Goal: Task Accomplishment & Management: Manage account settings

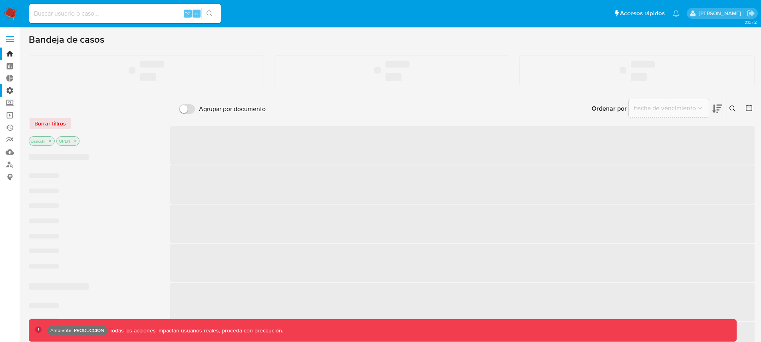
click at [10, 92] on label "Administración" at bounding box center [47, 90] width 95 height 12
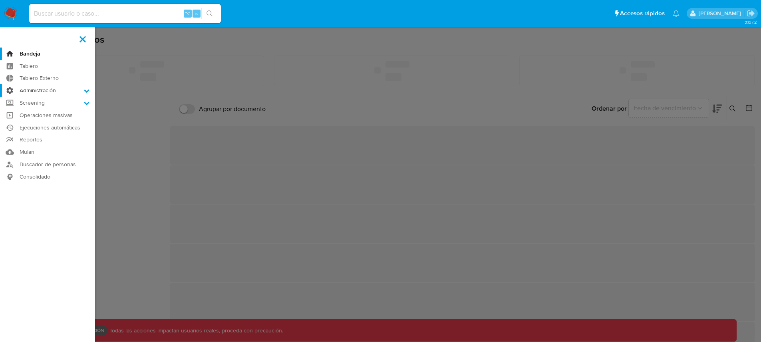
click at [0, 0] on input "Administración" at bounding box center [0, 0] width 0 height 0
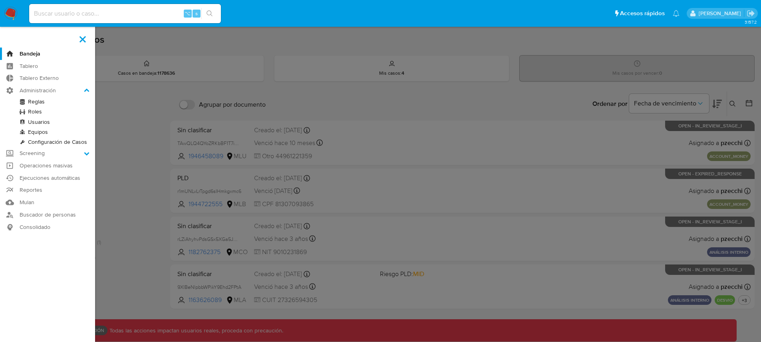
click at [40, 121] on link "Usuarios" at bounding box center [47, 122] width 95 height 10
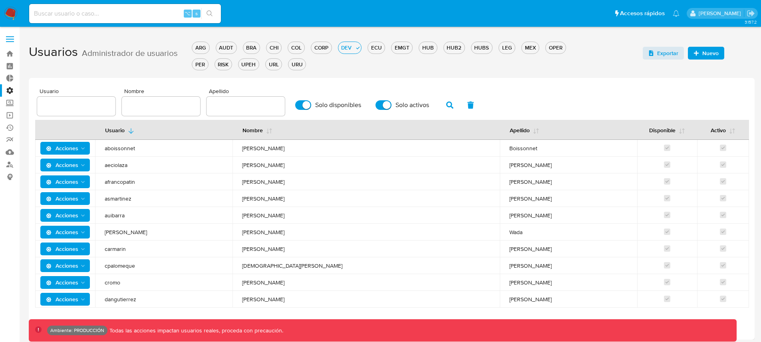
click at [321, 72] on div "Usuarios Administrador de usuarios ARG AUDT BRA CHI COL CORP DEV ECU EMGT HUB H…" at bounding box center [392, 188] width 726 height 301
click at [80, 165] on icon "Acciones" at bounding box center [83, 165] width 6 height 6
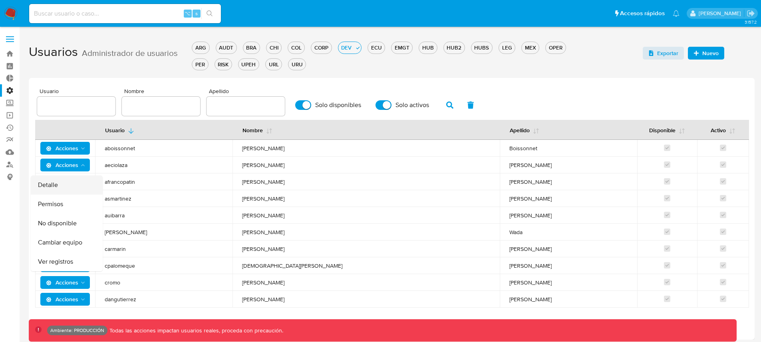
click at [82, 183] on button "Detalle" at bounding box center [67, 184] width 72 height 19
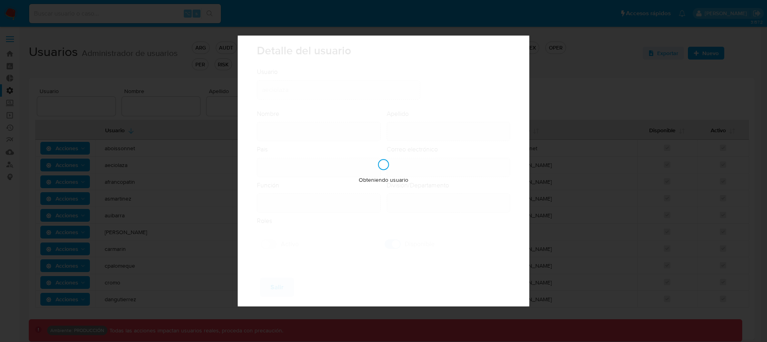
type input "Agustina"
type input "Eciolaza"
type input "Argentina"
type input "agustina.eciolaza@mercadolibre.com"
type input "Analista - IT (80001686)"
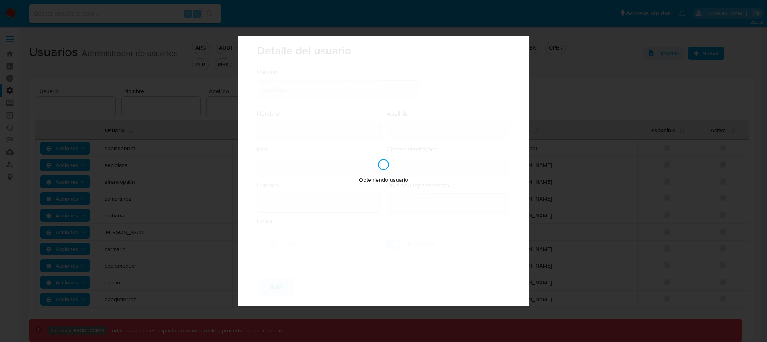
type input "IT IT & Product Risk & Compliance"
checkbox input "true"
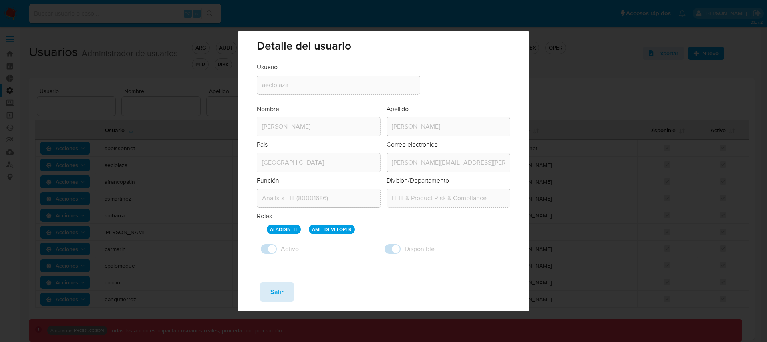
click at [275, 290] on span "Salir" at bounding box center [277, 292] width 13 height 18
checkbox input "false"
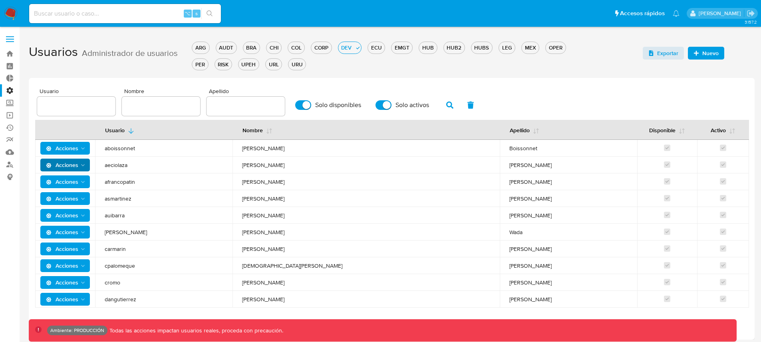
click at [227, 101] on div at bounding box center [246, 106] width 78 height 19
click at [227, 104] on input "text" at bounding box center [246, 106] width 78 height 10
type input "pzecchi"
click at [441, 106] on button "button" at bounding box center [450, 105] width 21 height 19
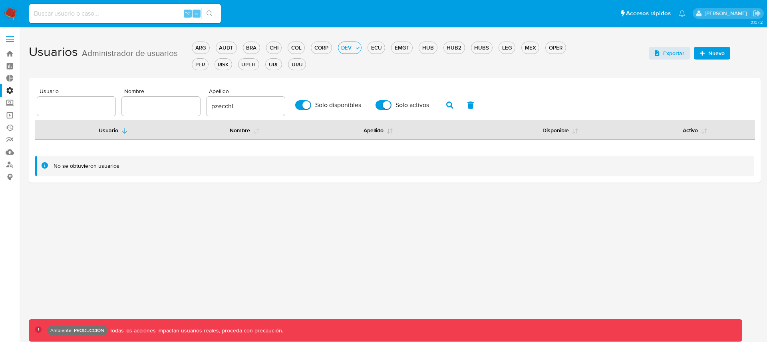
drag, startPoint x: 313, startPoint y: 109, endPoint x: 320, endPoint y: 108, distance: 7.2
click at [313, 109] on label "Solo disponibles" at bounding box center [328, 105] width 74 height 18
click at [399, 104] on span "Solo activos" at bounding box center [413, 105] width 34 height 8
click at [392, 104] on input "Solo activos" at bounding box center [384, 105] width 16 height 10
checkbox input "false"
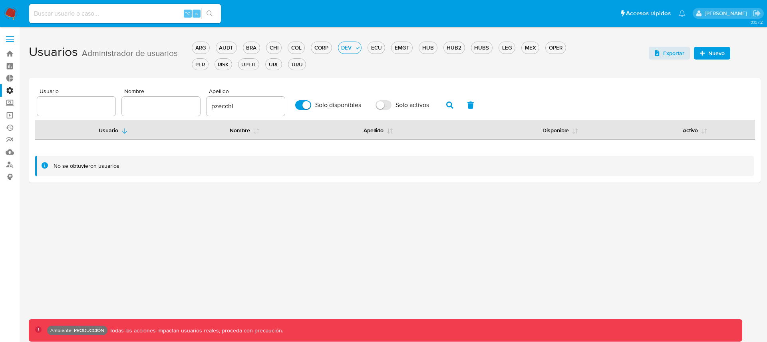
click at [333, 108] on span "Solo disponibles" at bounding box center [338, 105] width 46 height 8
click at [311, 108] on input "Solo disponibles" at bounding box center [303, 105] width 16 height 10
checkbox input "false"
drag, startPoint x: 253, startPoint y: 108, endPoint x: 187, endPoint y: 102, distance: 65.8
click at [187, 102] on div "Usuario Nombre Apellido pzecchi Solo disponibles Solo activos" at bounding box center [395, 102] width 716 height 28
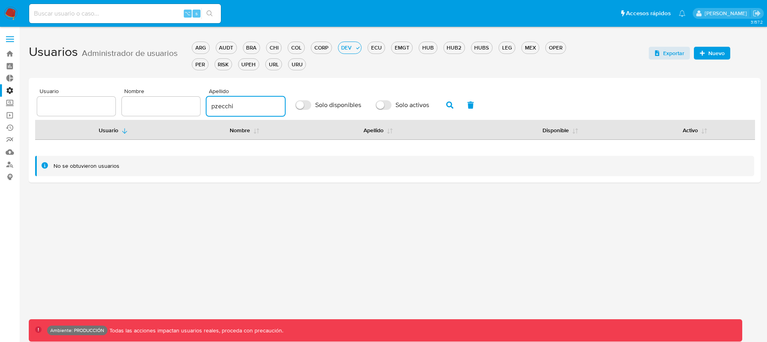
click at [199, 102] on div "Usuario Nombre Apellido pzecchi Solo disponibles Solo activos" at bounding box center [395, 102] width 716 height 28
click at [212, 105] on input "pzecchi" at bounding box center [246, 106] width 78 height 10
type input "zecchi"
click at [448, 107] on icon "button" at bounding box center [450, 105] width 7 height 7
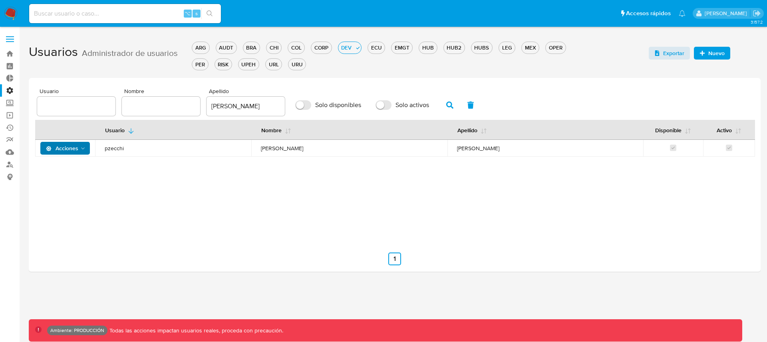
click at [84, 151] on icon "Acciones" at bounding box center [83, 149] width 6 height 6
click at [71, 167] on button "Detalle" at bounding box center [67, 168] width 72 height 19
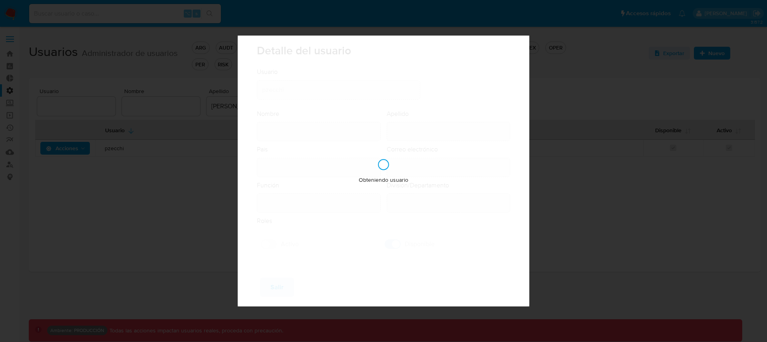
type input "Pio Alberto"
type input "Zecchi"
type input "Argentina"
type input "pio.zecchi@mercadolibre.com"
type input "Analista Senior - IT (80001683)"
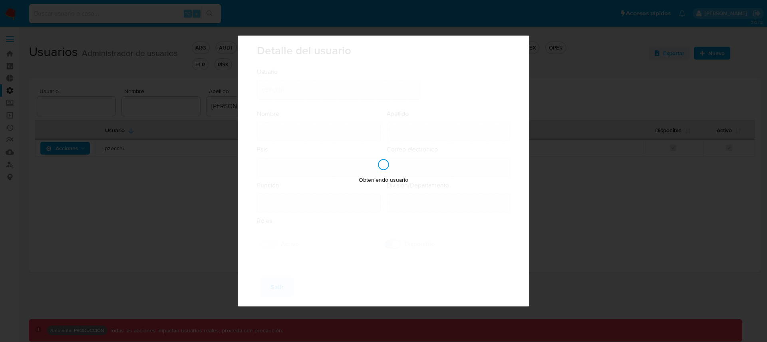
type input "IT IT & Product Risk & Compliance"
checkbox input "true"
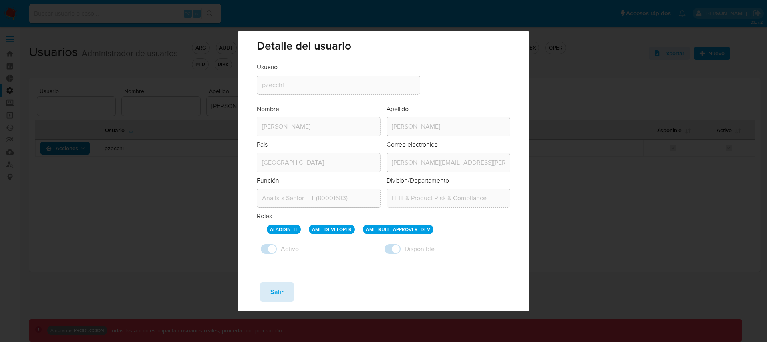
click at [287, 296] on button "Salir" at bounding box center [277, 292] width 34 height 19
checkbox input "false"
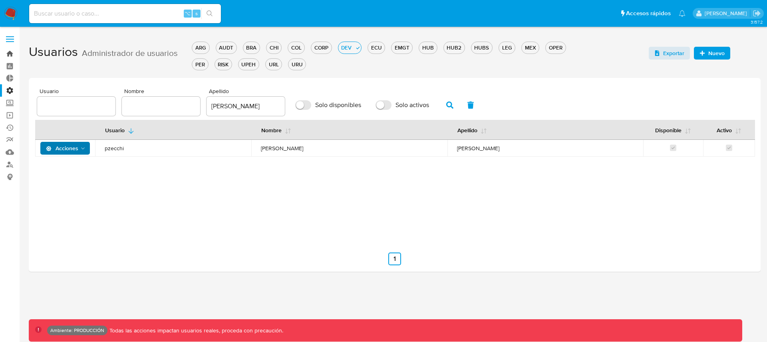
click at [14, 48] on link "Bandeja" at bounding box center [47, 54] width 95 height 12
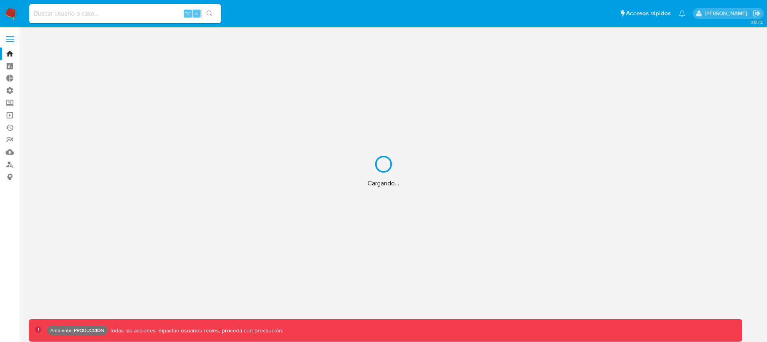
click at [8, 87] on div "Cargando..." at bounding box center [383, 171] width 767 height 342
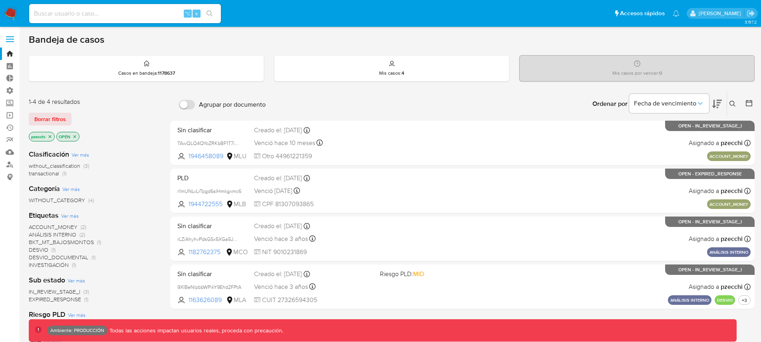
click at [9, 90] on label "Administración" at bounding box center [47, 90] width 95 height 12
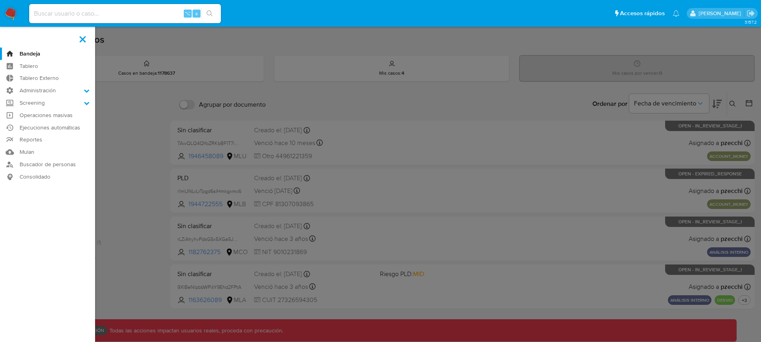
click at [0, 0] on input "Administración" at bounding box center [0, 0] width 0 height 0
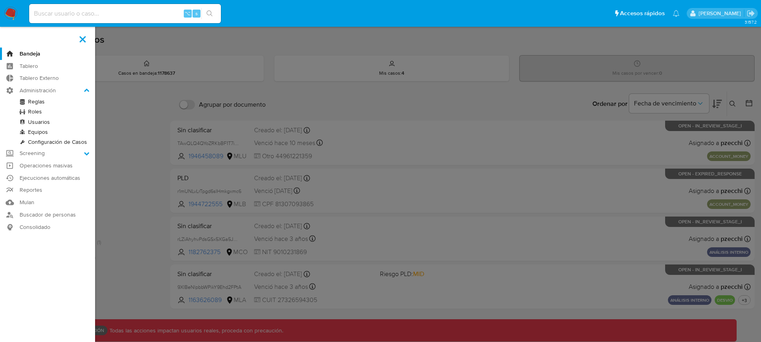
click at [33, 122] on link "Usuarios" at bounding box center [47, 122] width 95 height 10
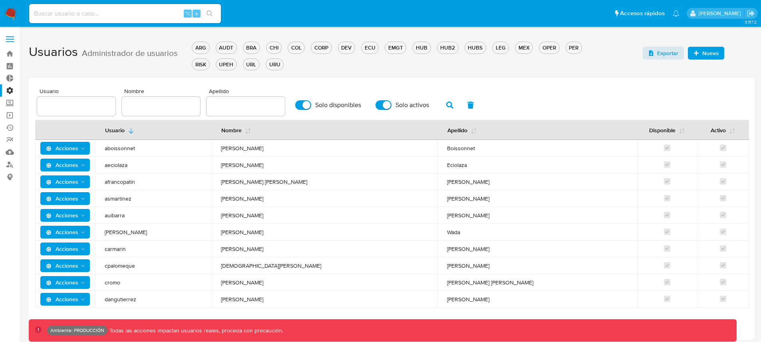
click at [9, 38] on label at bounding box center [10, 39] width 20 height 17
click at [0, 0] on input "checkbox" at bounding box center [0, 0] width 0 height 0
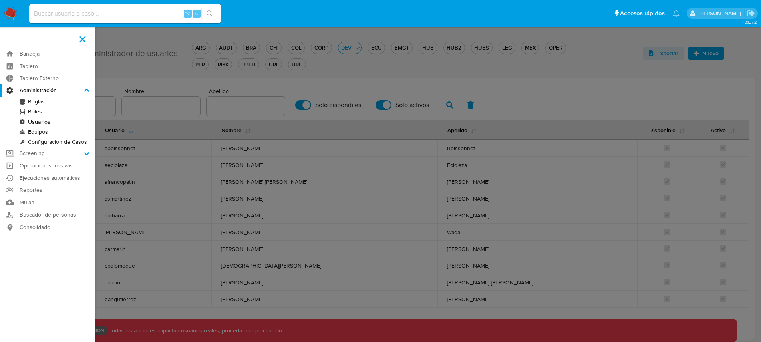
click at [36, 114] on link "Roles" at bounding box center [47, 112] width 95 height 10
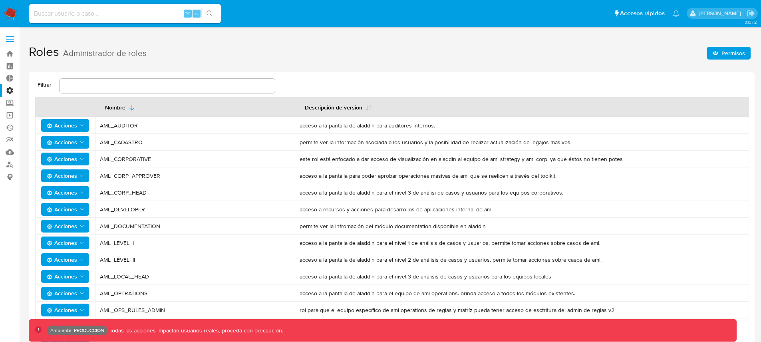
click at [78, 206] on span "Acciones" at bounding box center [66, 209] width 38 height 11
click at [60, 247] on button "Permisos" at bounding box center [67, 248] width 72 height 19
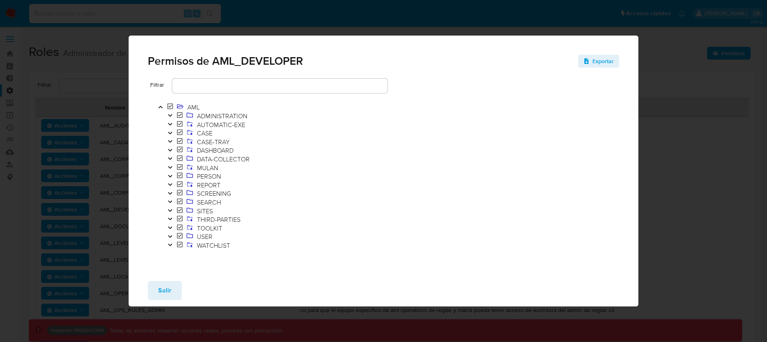
click at [171, 116] on icon "Toggle" at bounding box center [170, 115] width 4 height 2
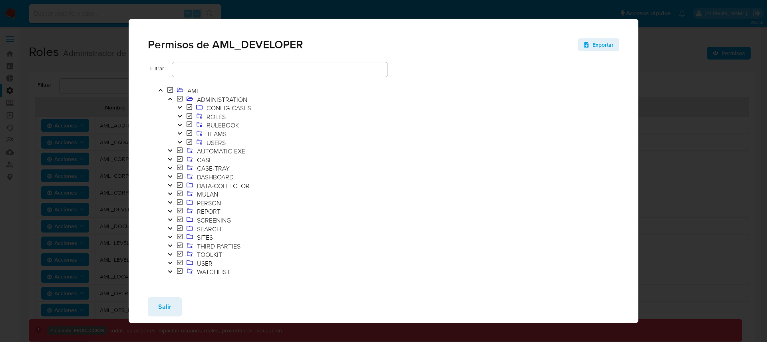
click at [181, 117] on icon "Toggle" at bounding box center [180, 116] width 6 height 5
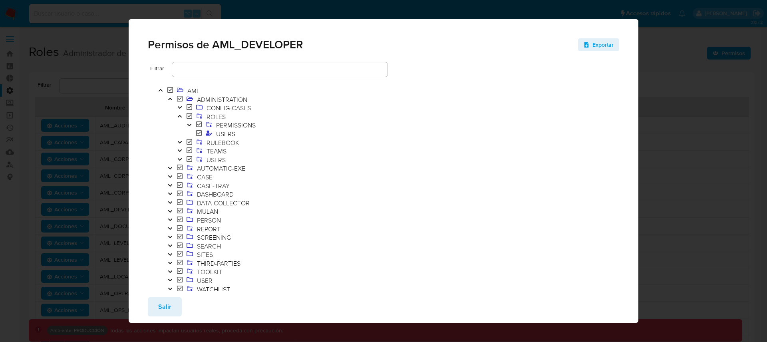
click at [181, 117] on icon "Toggle" at bounding box center [179, 116] width 4 height 2
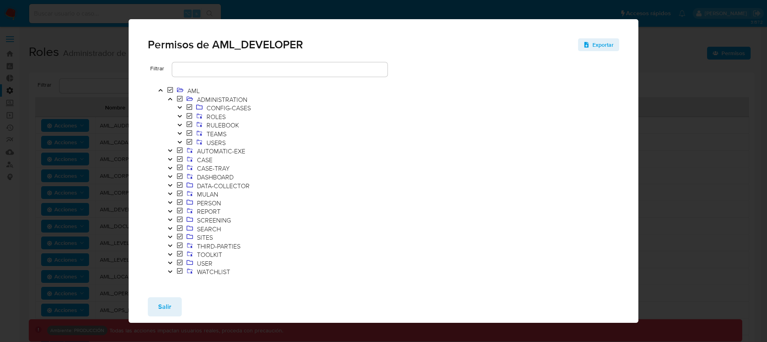
click at [181, 126] on icon "Toggle" at bounding box center [180, 125] width 6 height 5
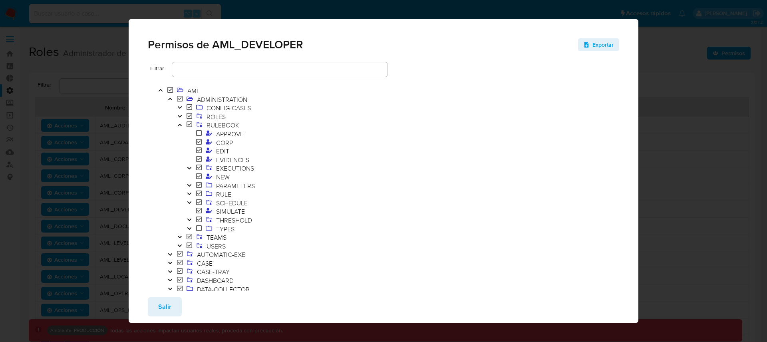
click at [181, 125] on icon "Toggle" at bounding box center [180, 125] width 6 height 5
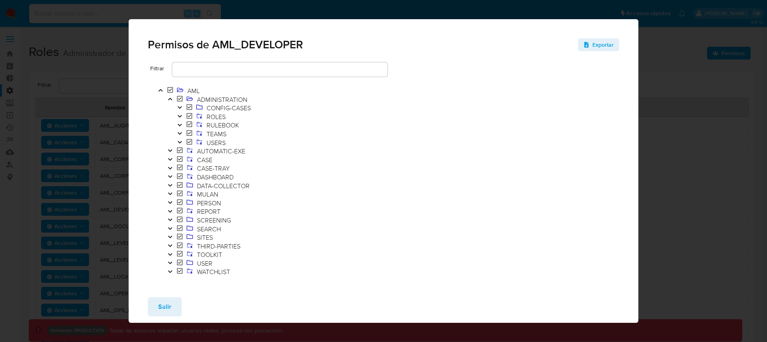
click at [180, 108] on icon "Toggle" at bounding box center [179, 107] width 4 height 2
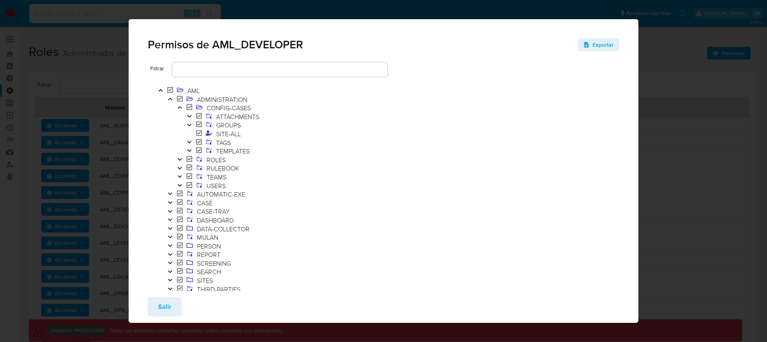
click at [189, 142] on icon "Toggle" at bounding box center [190, 142] width 6 height 5
click at [163, 306] on span "Salir" at bounding box center [164, 307] width 13 height 18
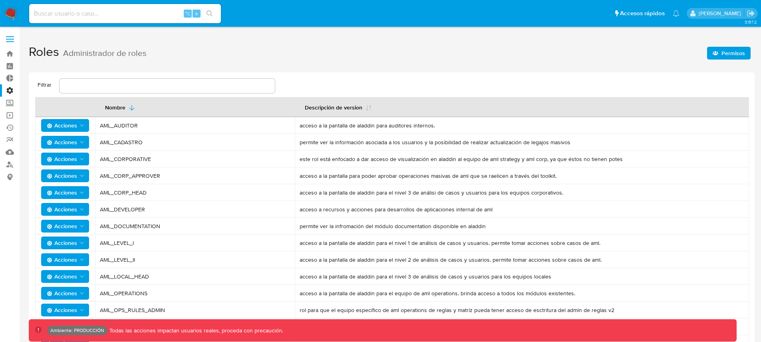
click at [11, 87] on label "Administración" at bounding box center [47, 90] width 95 height 12
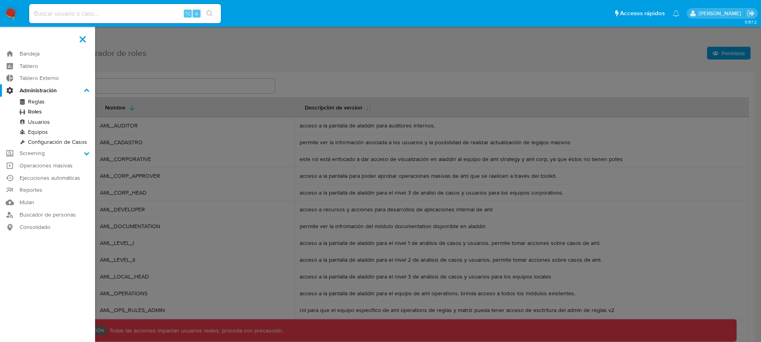
click at [0, 0] on input "Administración" at bounding box center [0, 0] width 0 height 0
click at [33, 110] on link "Roles" at bounding box center [47, 112] width 95 height 10
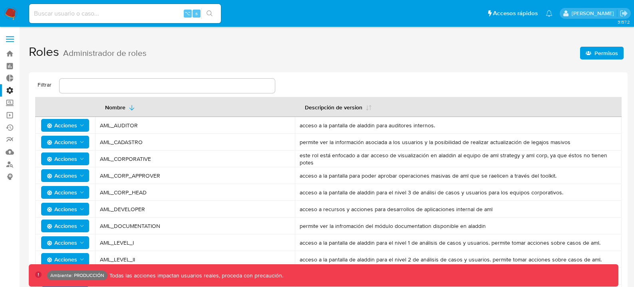
click at [87, 208] on button "Acciones" at bounding box center [65, 209] width 48 height 13
click at [80, 127] on icon "Acciones" at bounding box center [82, 125] width 6 height 6
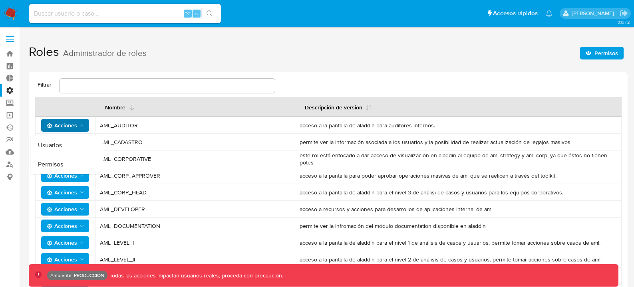
click at [244, 106] on th "Nombre" at bounding box center [195, 107] width 200 height 20
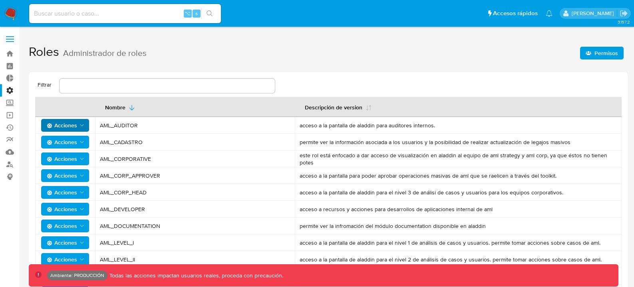
click at [84, 161] on icon "Acciones" at bounding box center [82, 159] width 6 height 6
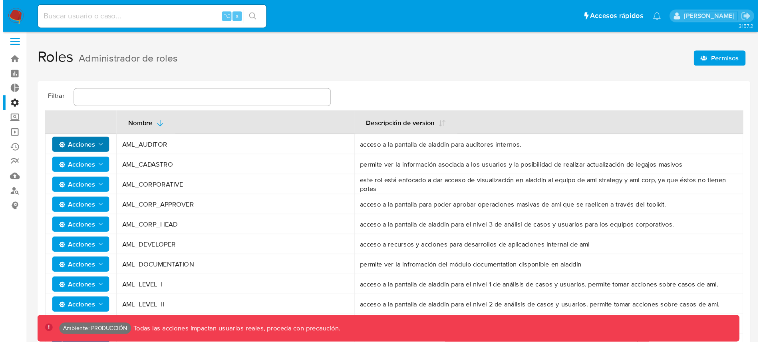
scroll to position [3, 0]
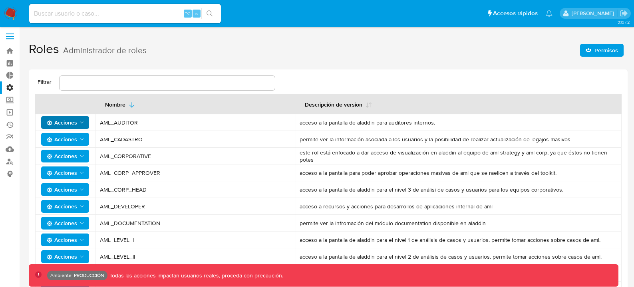
click at [81, 124] on icon "Acciones" at bounding box center [82, 123] width 6 height 6
click at [87, 126] on button "Acciones" at bounding box center [65, 122] width 48 height 13
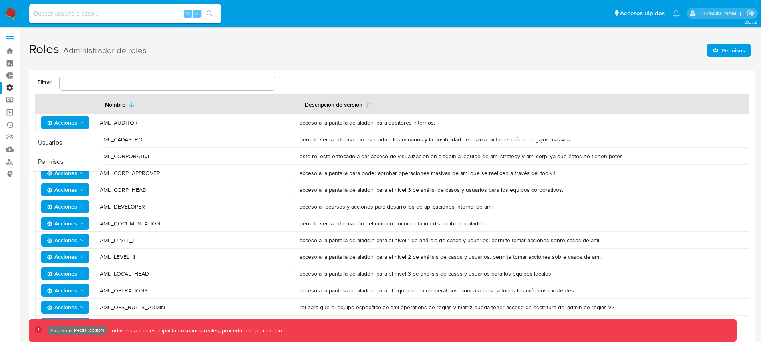
click at [10, 86] on label "Administración" at bounding box center [47, 88] width 95 height 12
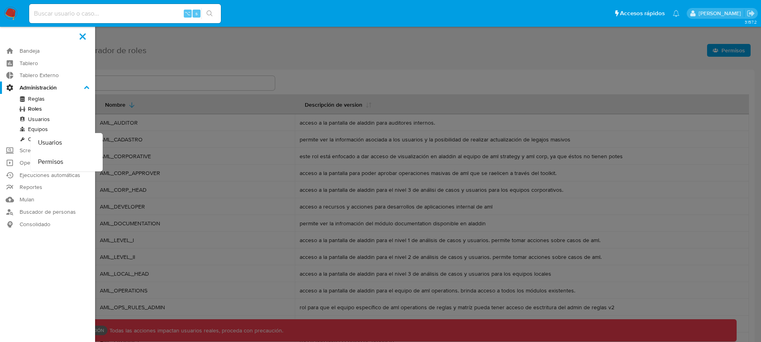
click at [0, 0] on input "Administración" at bounding box center [0, 0] width 0 height 0
click at [41, 118] on link "Usuarios" at bounding box center [47, 119] width 95 height 10
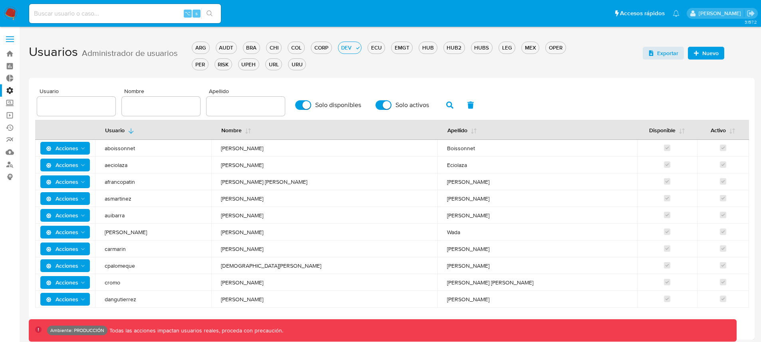
click at [83, 149] on polygon "Acciones" at bounding box center [83, 149] width 4 height 2
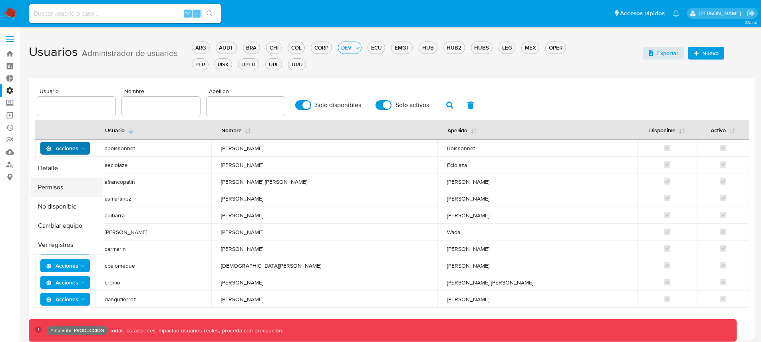
click at [68, 191] on button "Permisos" at bounding box center [67, 187] width 72 height 19
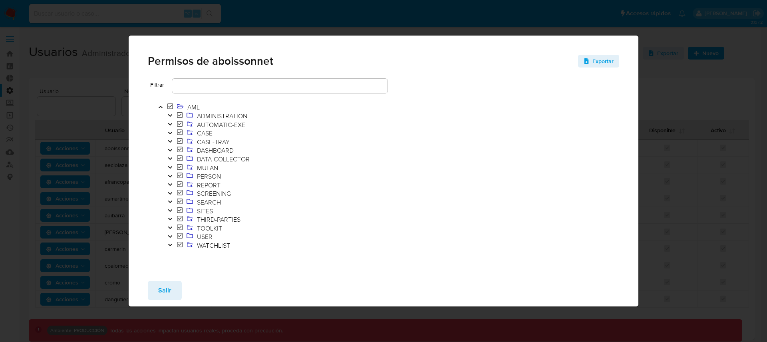
click at [171, 117] on icon "Toggle" at bounding box center [170, 115] width 6 height 5
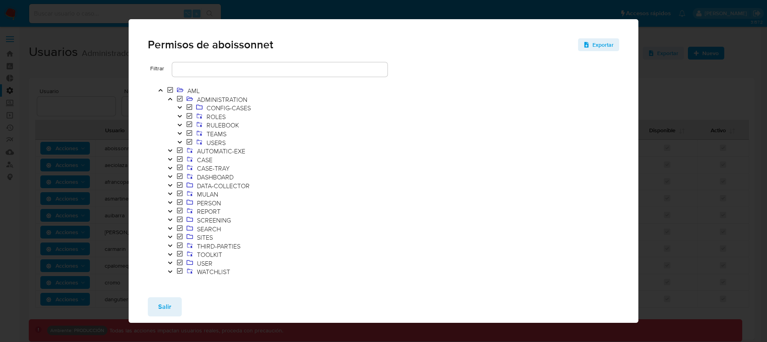
click at [183, 108] on button "Toggle" at bounding box center [180, 108] width 10 height 9
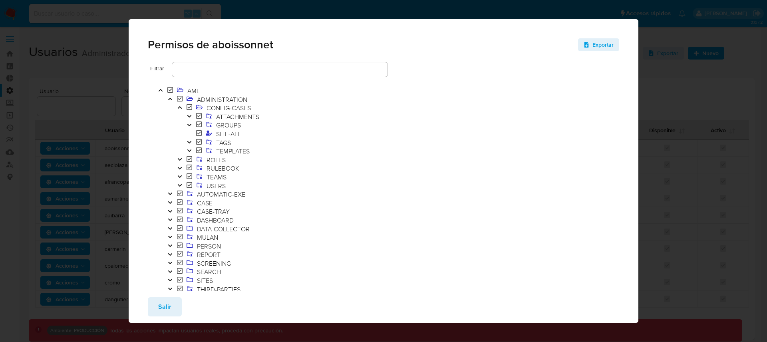
click at [191, 143] on icon "Toggle" at bounding box center [190, 142] width 6 height 5
click at [208, 150] on icon at bounding box center [209, 150] width 6 height 6
click at [159, 305] on span "Salir" at bounding box center [164, 307] width 13 height 18
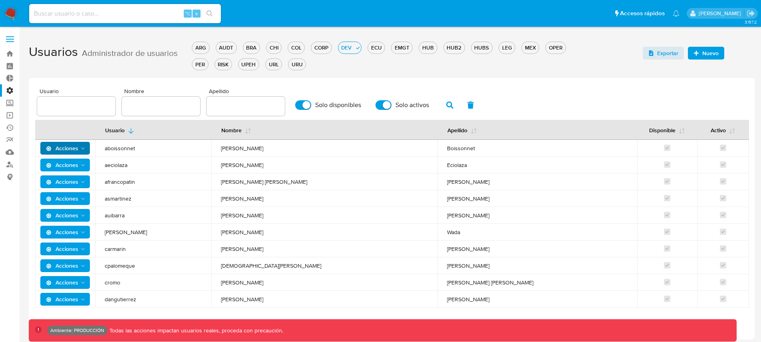
click at [10, 93] on label "Administración" at bounding box center [47, 90] width 95 height 12
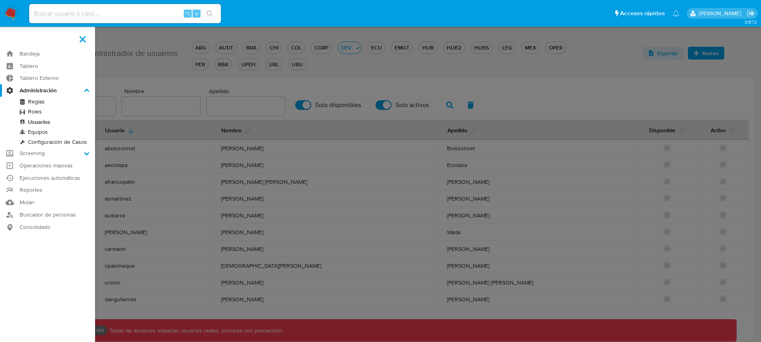
click at [0, 0] on input "Administración" at bounding box center [0, 0] width 0 height 0
click at [35, 112] on link "Roles" at bounding box center [47, 112] width 95 height 10
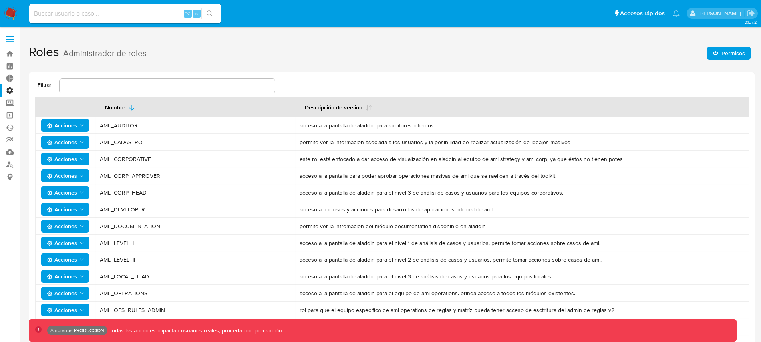
click at [76, 207] on span "Acciones" at bounding box center [62, 209] width 30 height 13
click at [66, 243] on button "Permisos" at bounding box center [67, 248] width 72 height 19
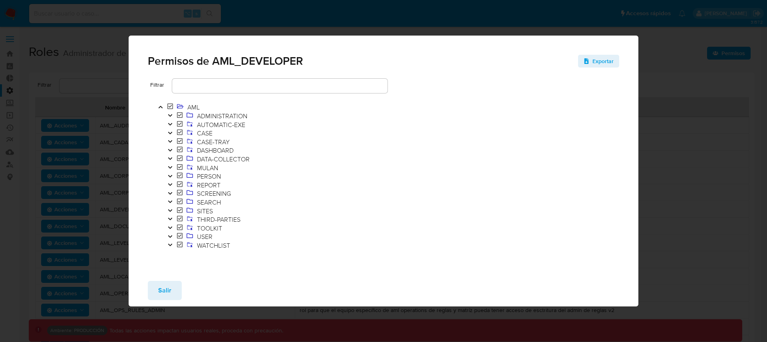
click at [172, 115] on icon "Toggle" at bounding box center [170, 115] width 4 height 2
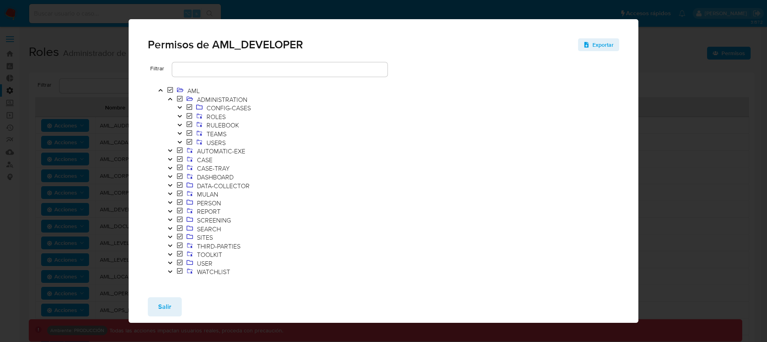
click at [178, 108] on icon "Toggle" at bounding box center [180, 107] width 6 height 5
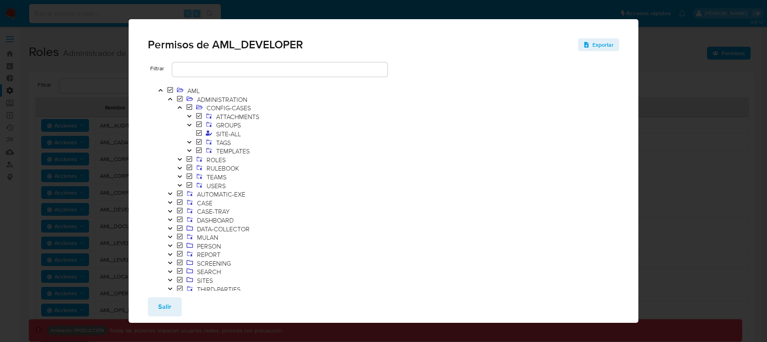
click at [191, 142] on icon "Toggle" at bounding box center [189, 142] width 4 height 2
click at [225, 142] on span "TAGS" at bounding box center [223, 142] width 19 height 9
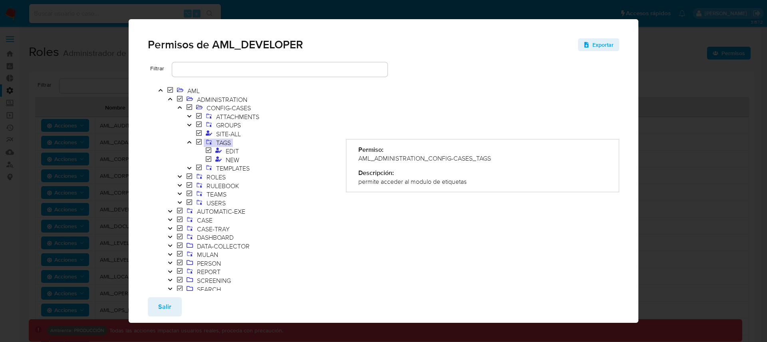
click at [387, 159] on div "AML_ADMINISTRATION_CONFIG-CASES_TAGS" at bounding box center [483, 158] width 249 height 9
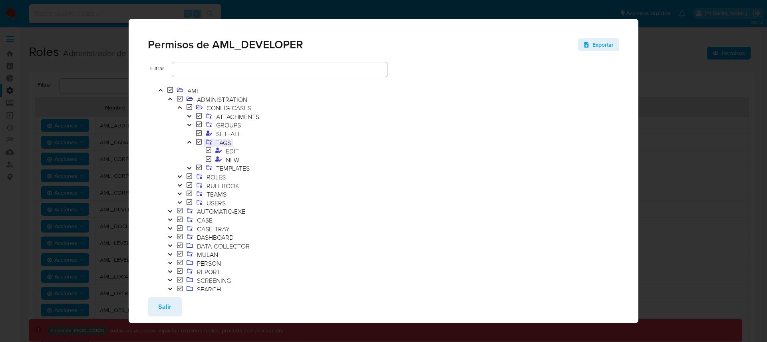
click at [221, 140] on span "TAGS" at bounding box center [223, 142] width 19 height 9
